Goal: Book appointment/travel/reservation

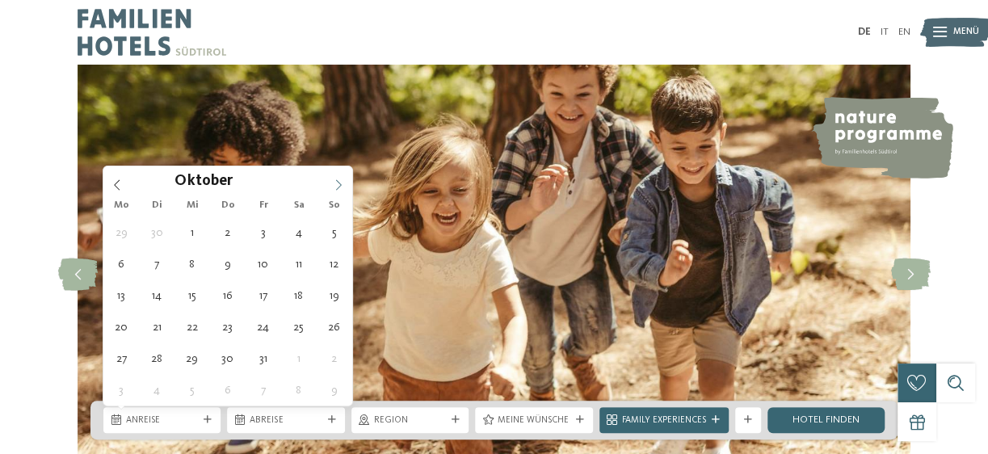
click at [339, 184] on icon at bounding box center [338, 184] width 11 height 11
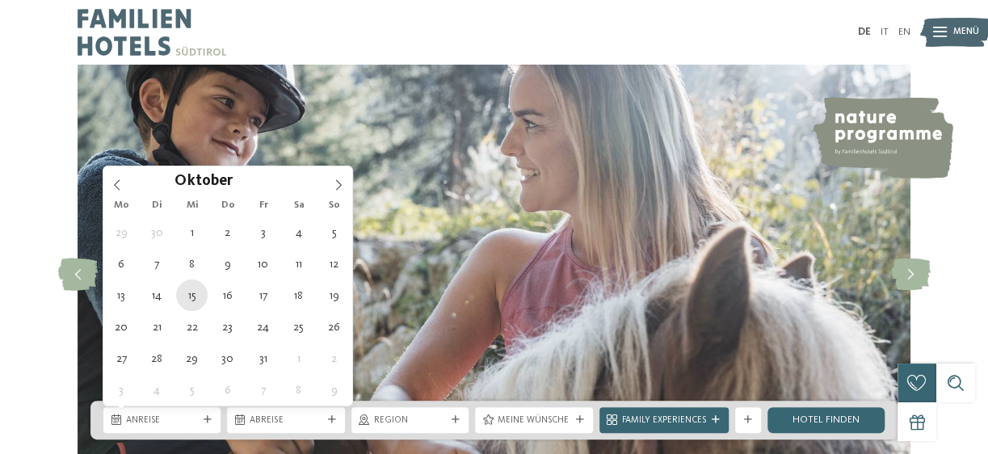
type div "[DATE]"
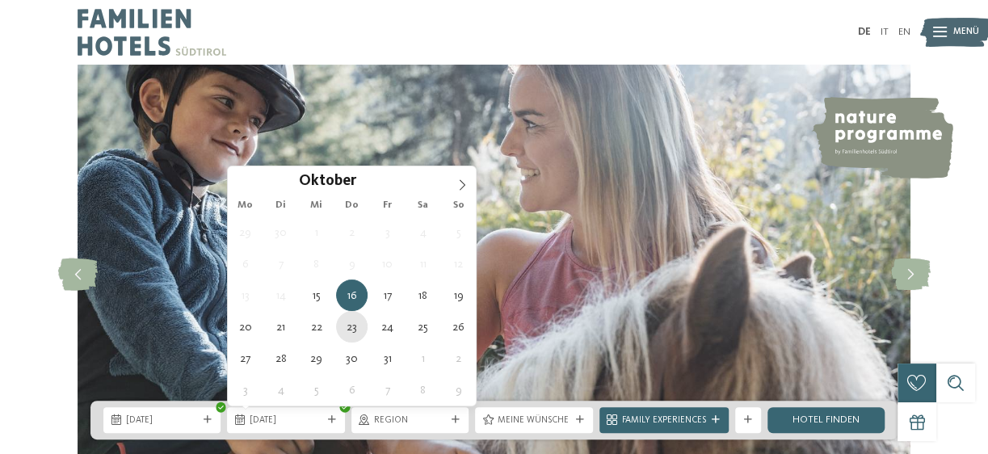
type div "[DATE]"
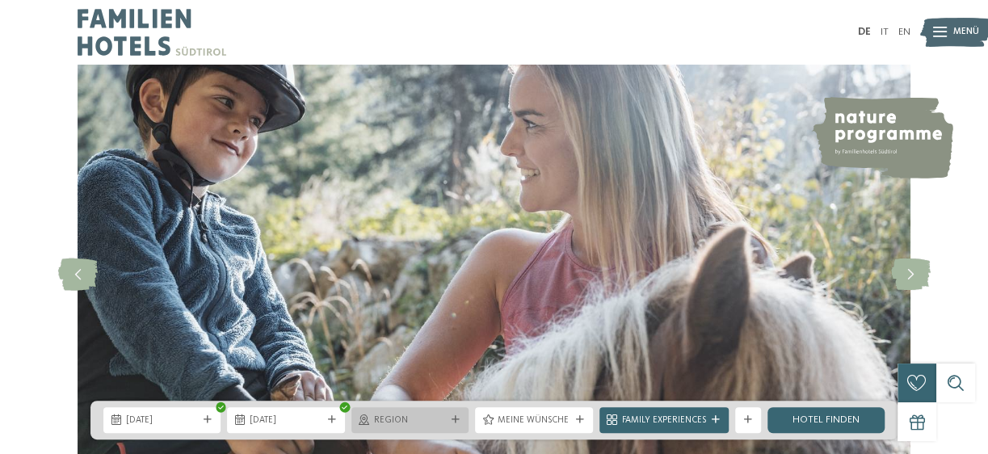
click at [454, 418] on icon at bounding box center [456, 420] width 8 height 8
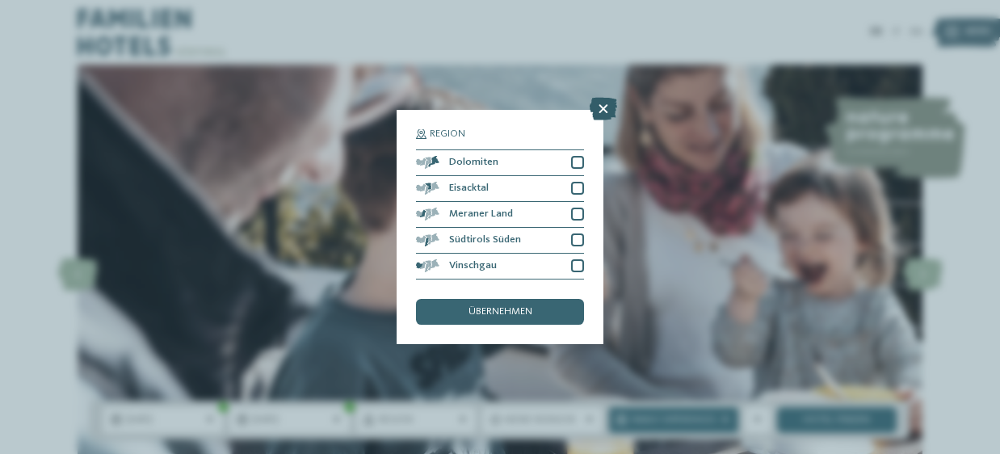
click at [608, 103] on icon at bounding box center [603, 109] width 27 height 23
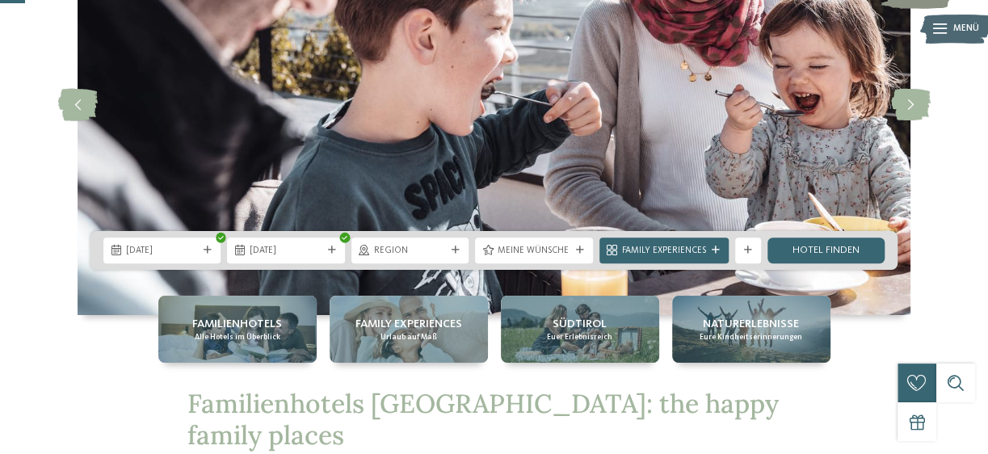
scroll to position [194, 0]
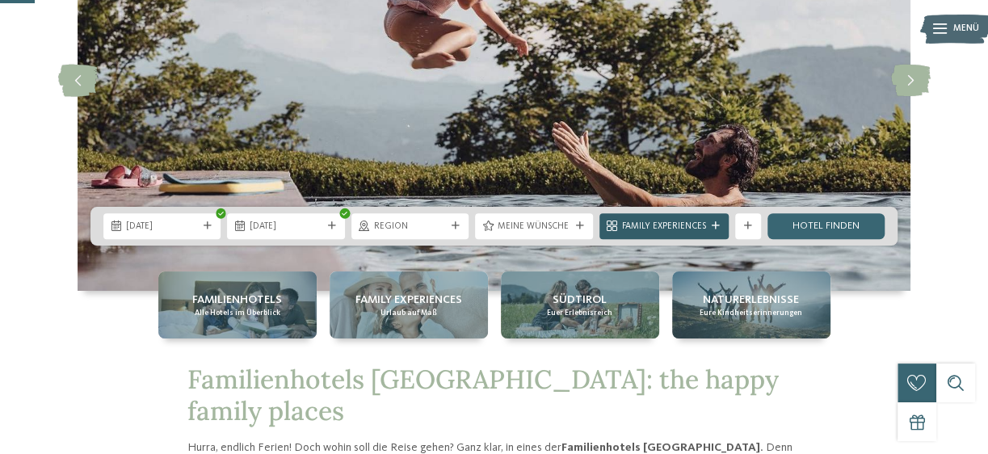
click at [669, 229] on span "Family Experiences" at bounding box center [664, 227] width 84 height 13
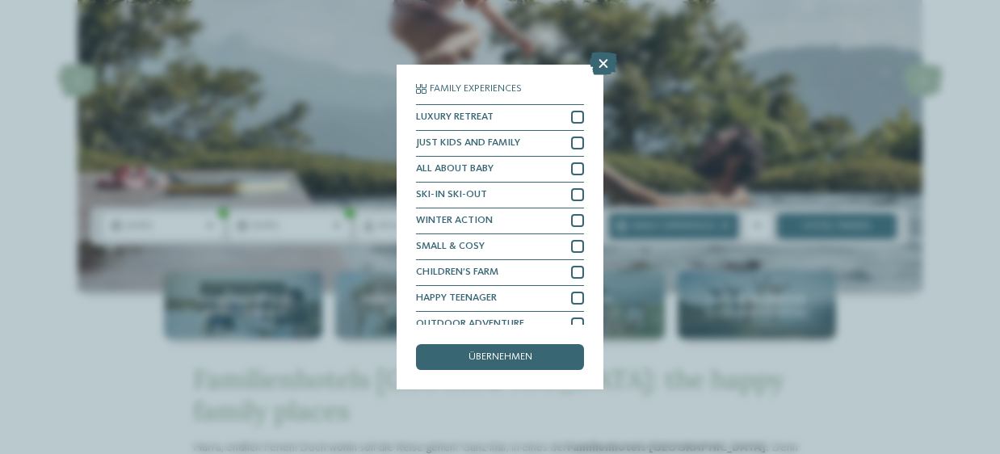
click at [785, 183] on div "Family Experiences LUXURY RETREAT JUST KIDS AND FAMILY" at bounding box center [500, 227] width 1000 height 454
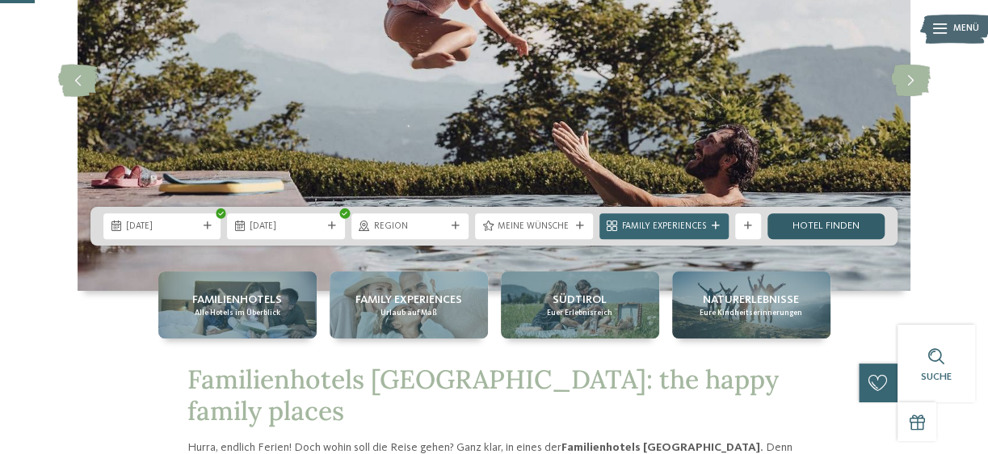
click at [810, 226] on link "Hotel finden" at bounding box center [826, 226] width 117 height 26
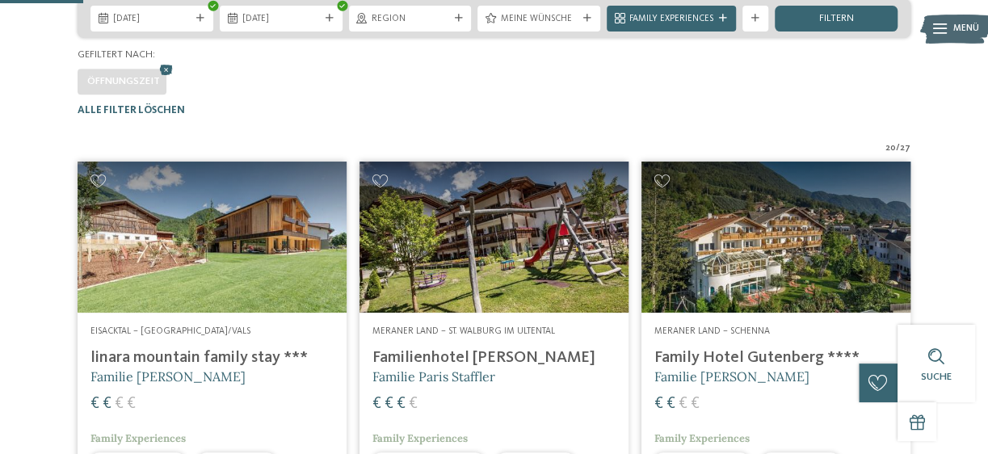
scroll to position [303, 0]
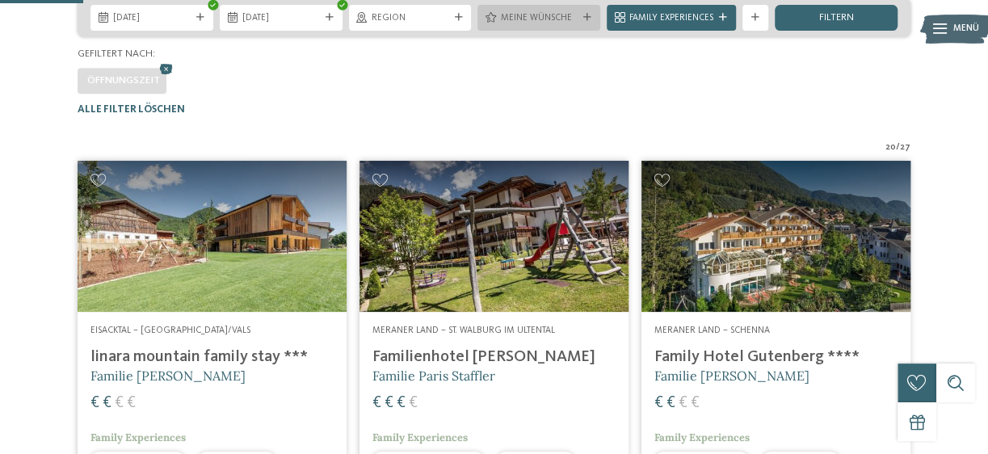
click at [569, 25] on span "Meine Wünsche" at bounding box center [539, 18] width 78 height 13
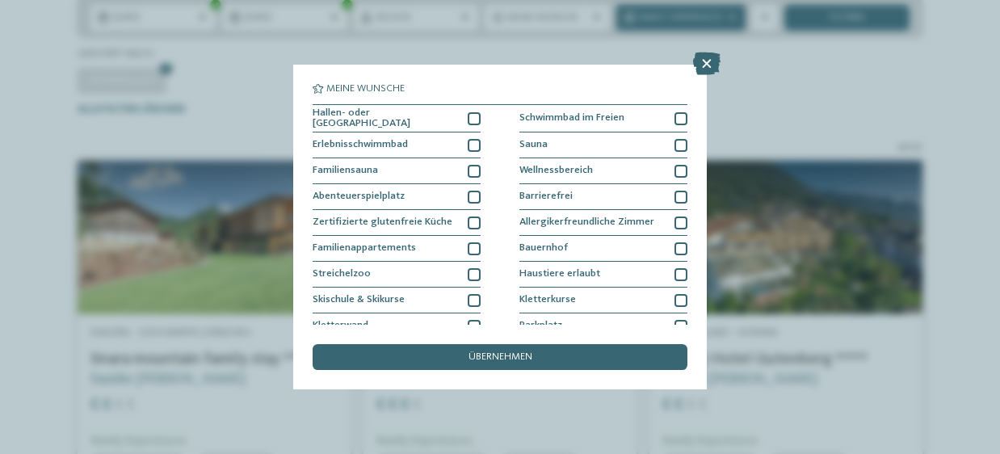
click at [795, 80] on div "Meine Wünsche Hallen- oder Schleusenbad Schwimmbad im Freien" at bounding box center [500, 227] width 1000 height 454
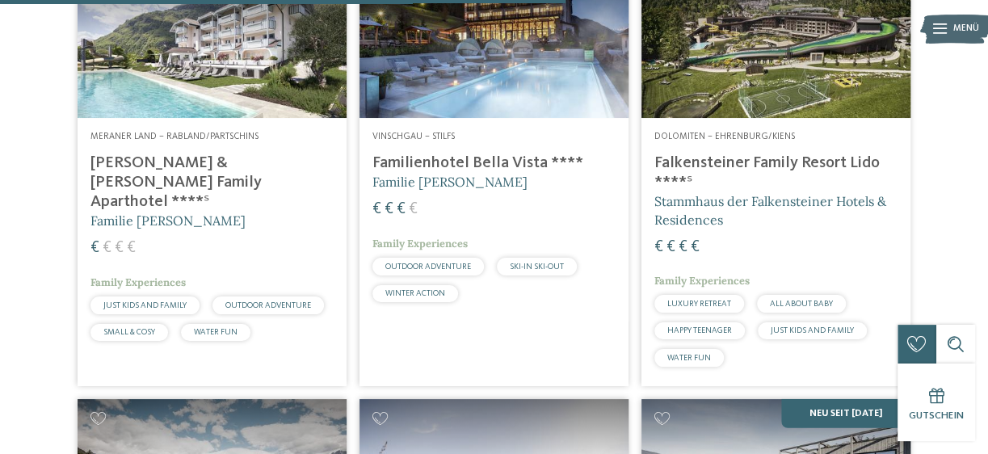
scroll to position [2068, 0]
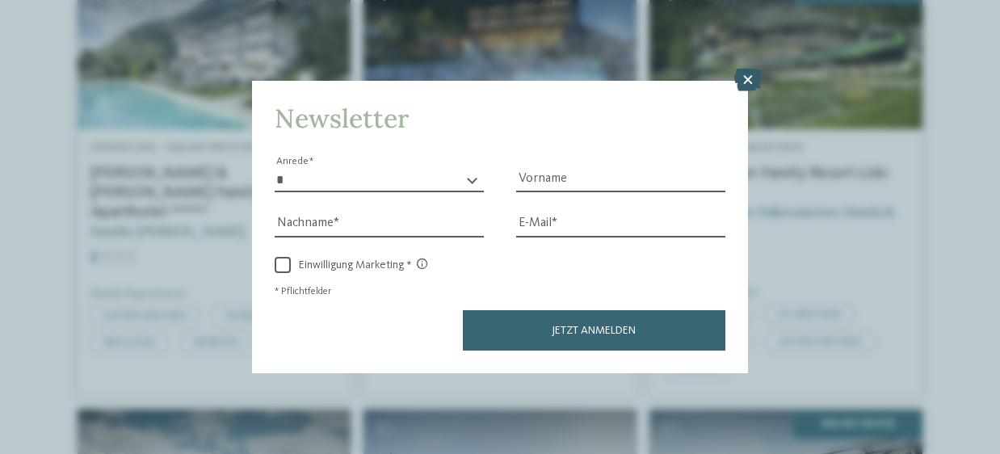
click at [759, 75] on icon at bounding box center [747, 80] width 27 height 23
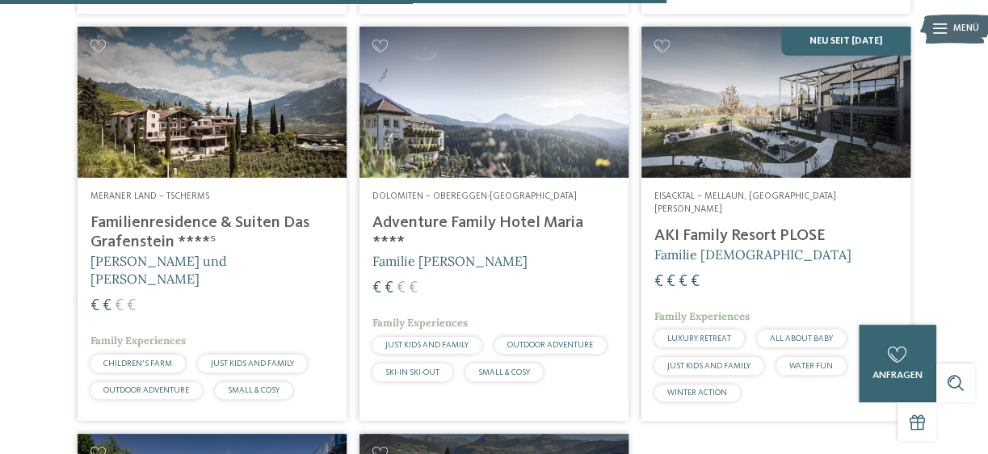
scroll to position [2438, 0]
